Goal: Task Accomplishment & Management: Manage account settings

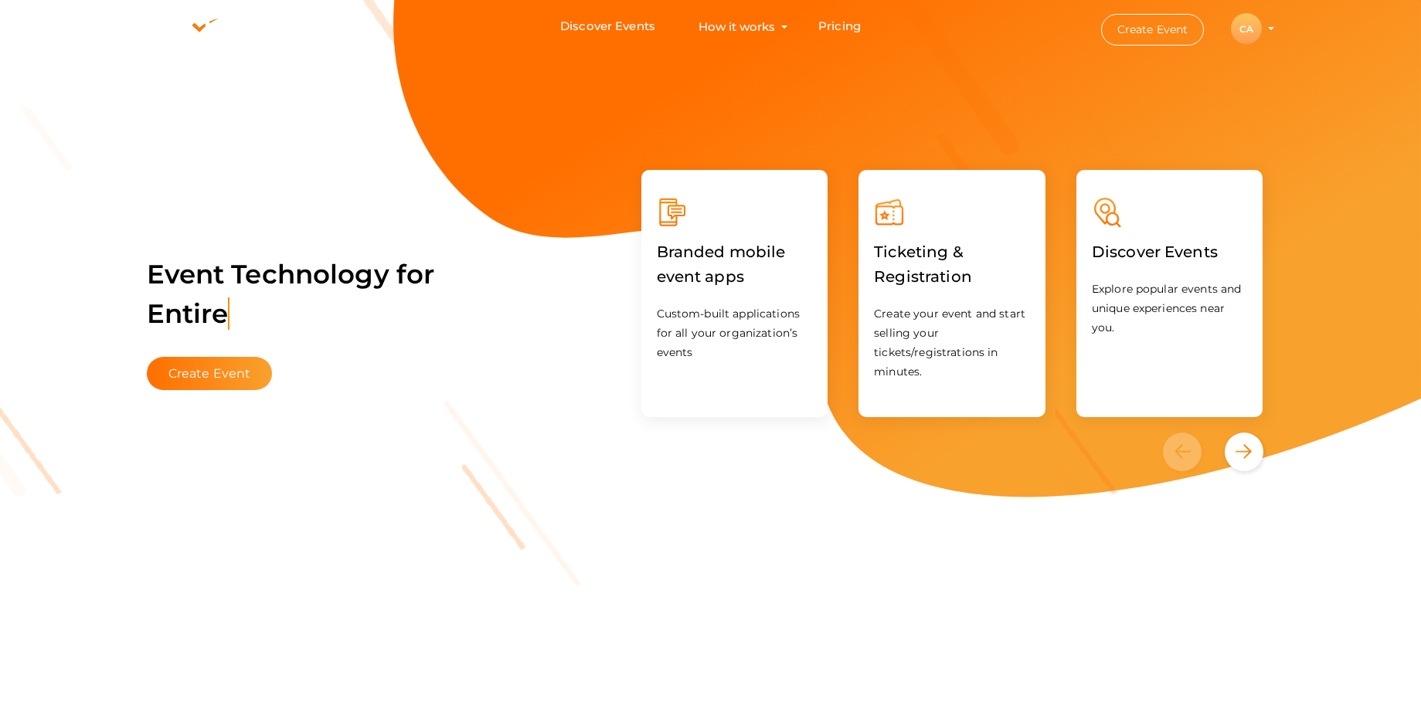
click at [1246, 31] on div "CA" at bounding box center [1246, 28] width 31 height 31
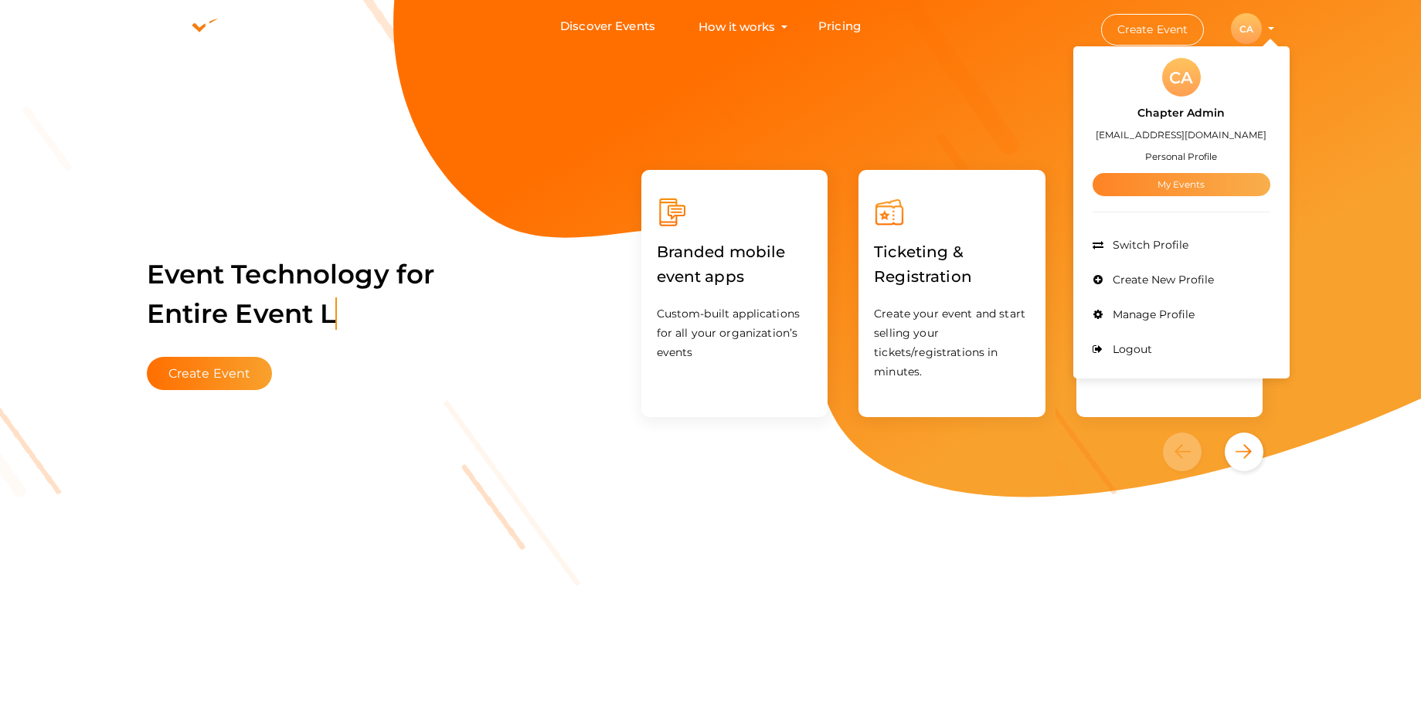
click at [1179, 183] on link "My Events" at bounding box center [1182, 184] width 178 height 23
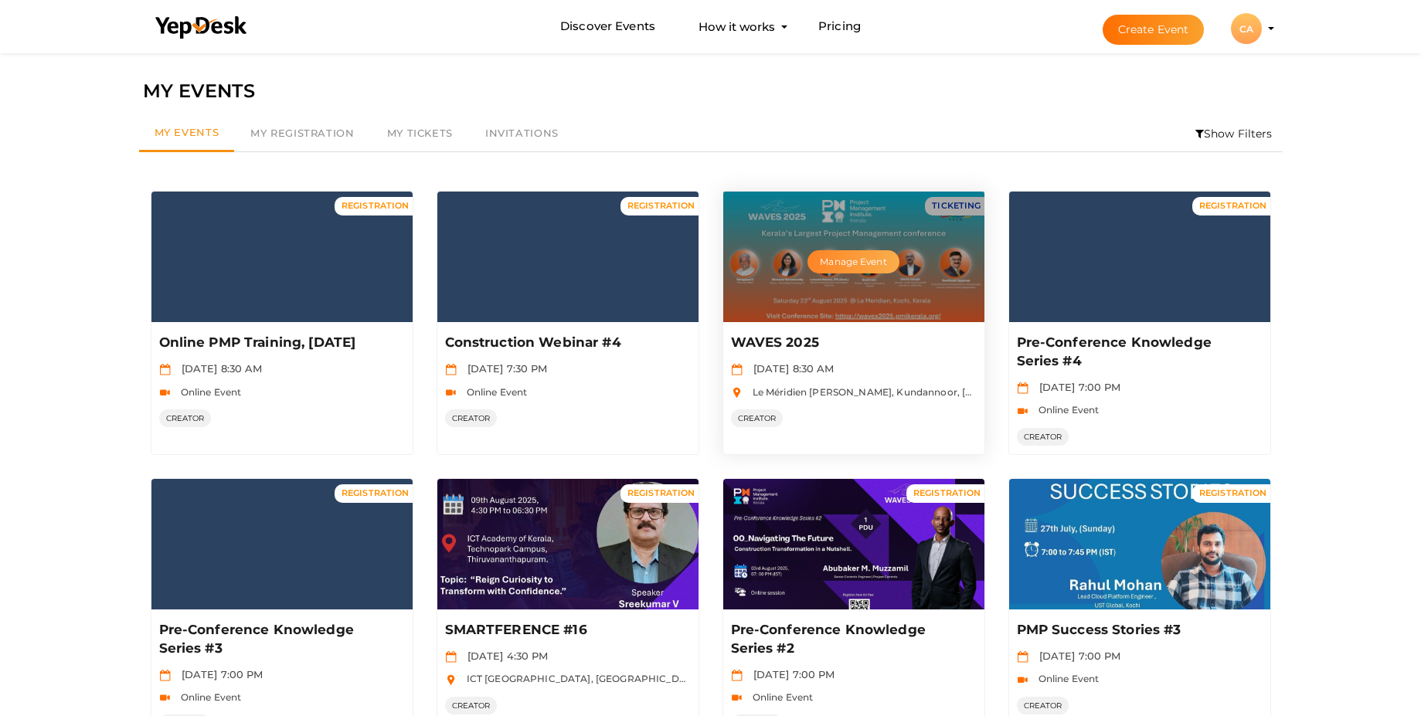
click at [852, 261] on button "Manage Event" at bounding box center [852, 261] width 91 height 23
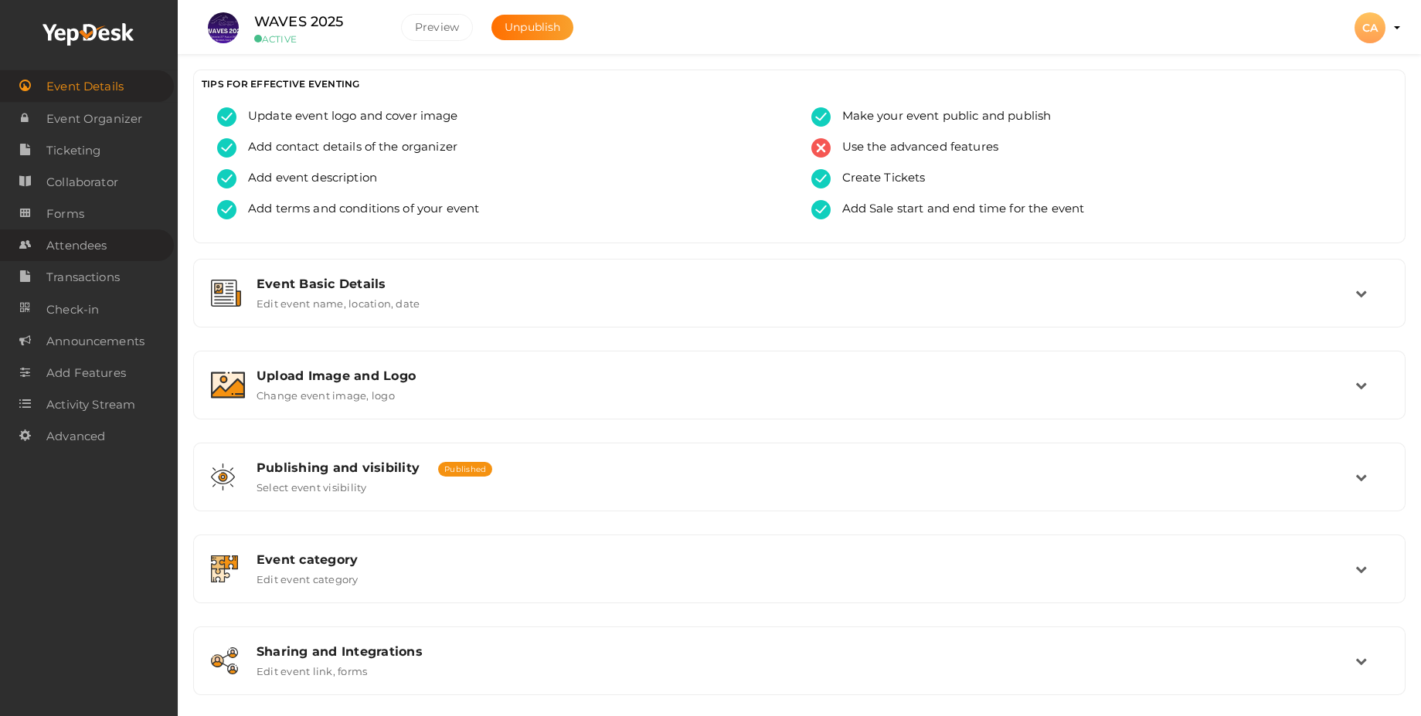
click at [84, 250] on span "Attendees" at bounding box center [76, 245] width 60 height 31
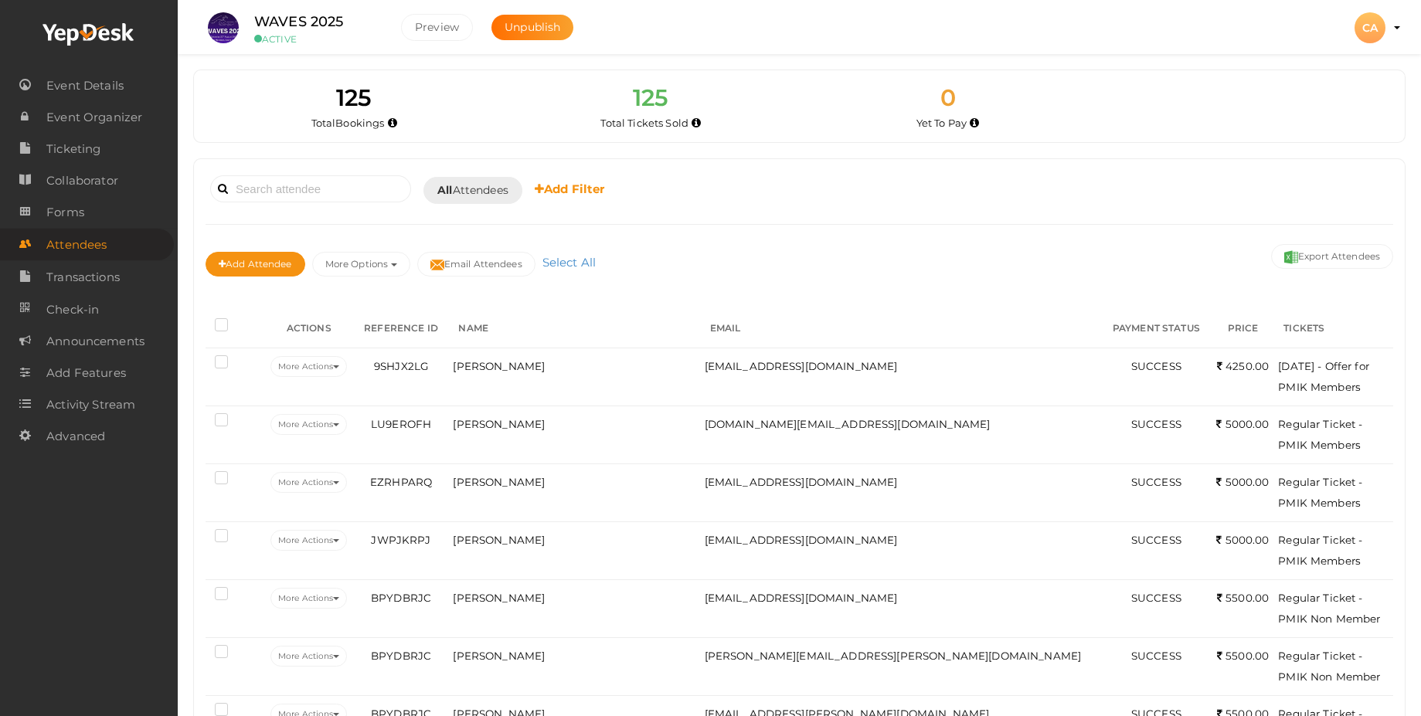
click at [1374, 32] on div "CA" at bounding box center [1369, 27] width 31 height 31
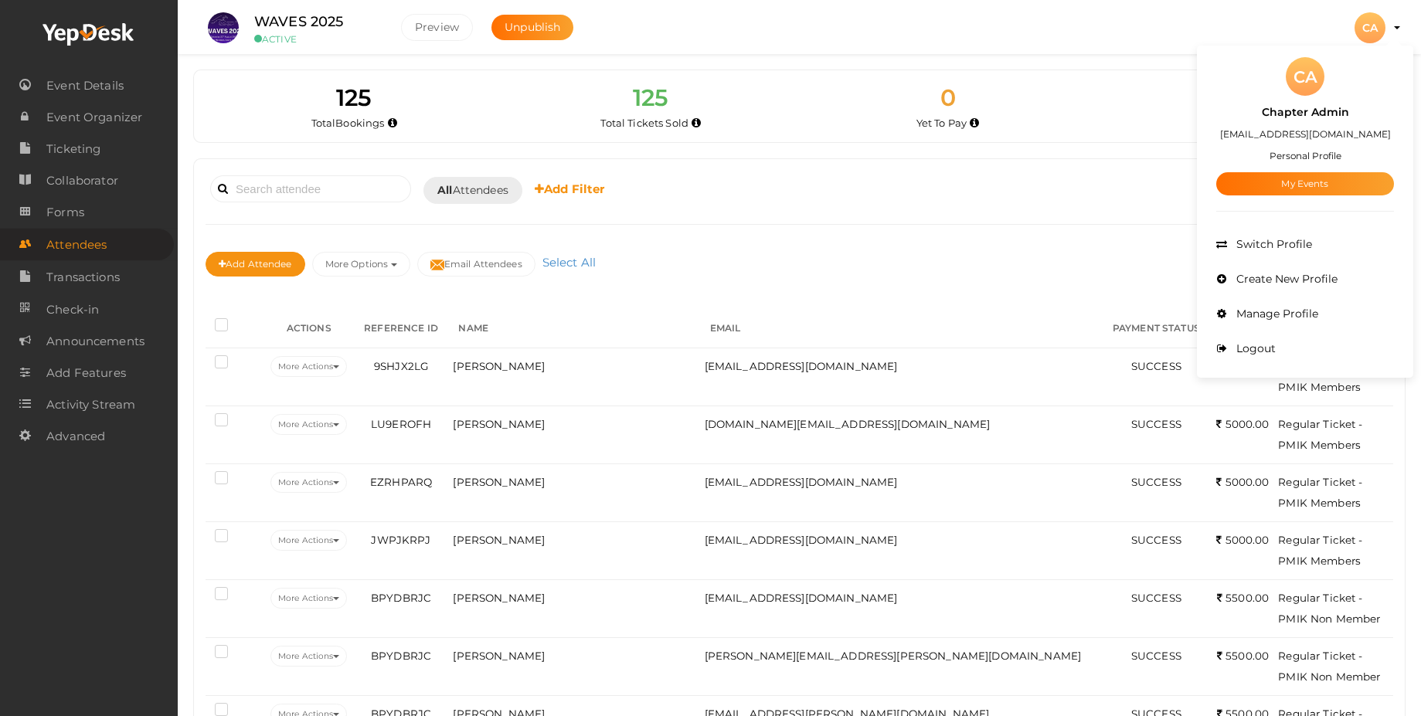
click at [1066, 175] on div "Booked for [DATE] [DATE] [DATE] This Week Custom Date All Attendees All Yet to …" at bounding box center [800, 190] width 1188 height 38
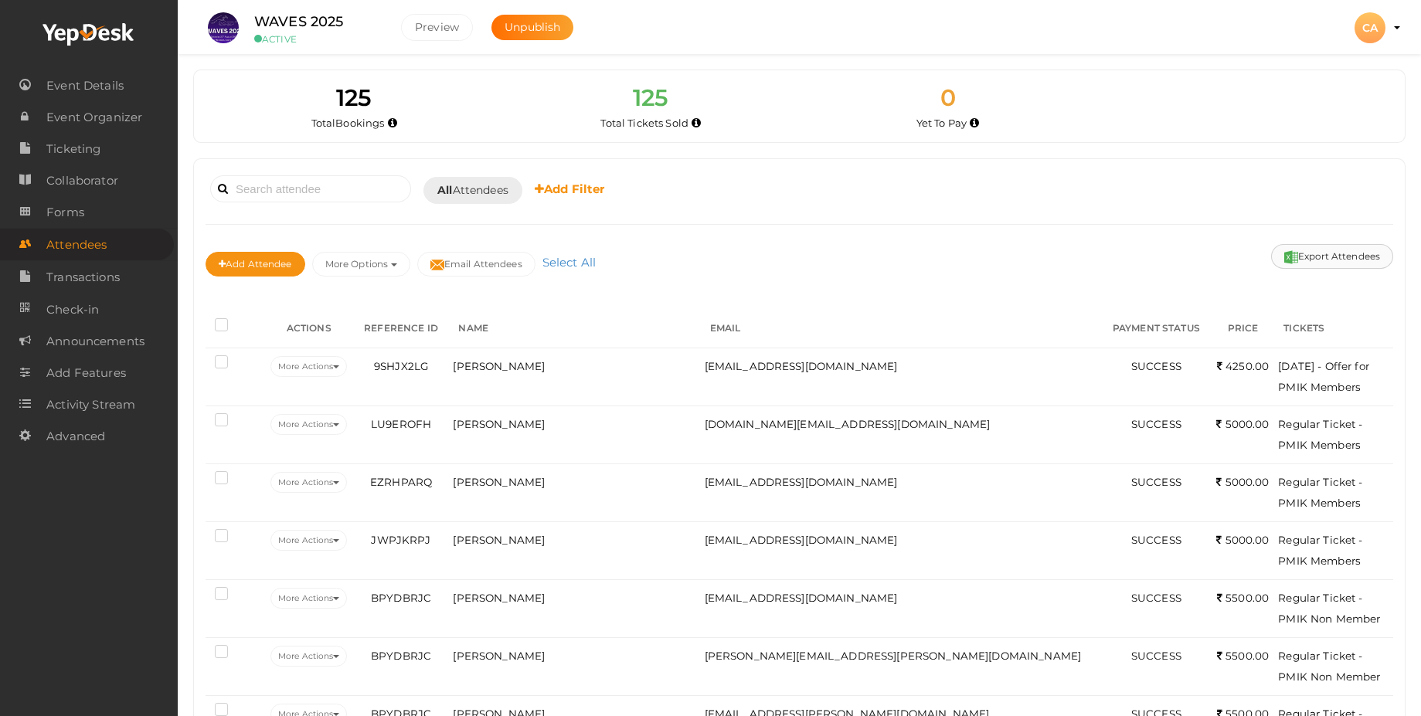
click at [1344, 260] on button "Export Attendees" at bounding box center [1332, 256] width 122 height 25
